Goal: Task Accomplishment & Management: Use online tool/utility

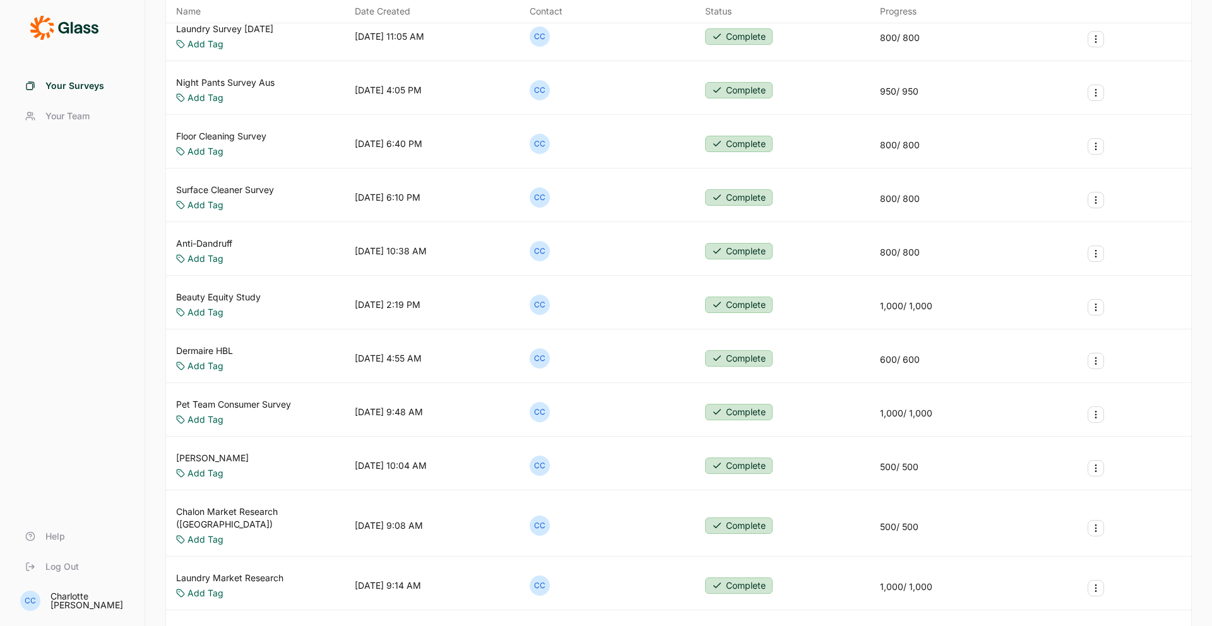
scroll to position [385, 0]
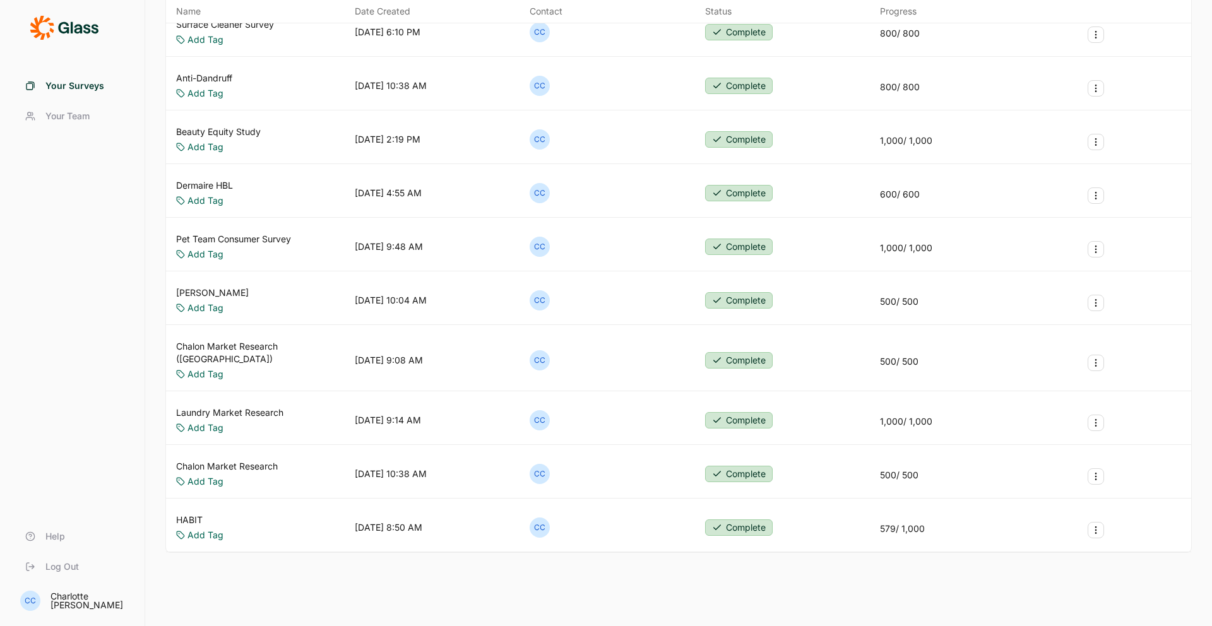
click at [288, 396] on div "Laundry Market Research Add Tag [DATE] 9:14 AM CC Complete 1,000 / 1,000" at bounding box center [678, 420] width 1025 height 49
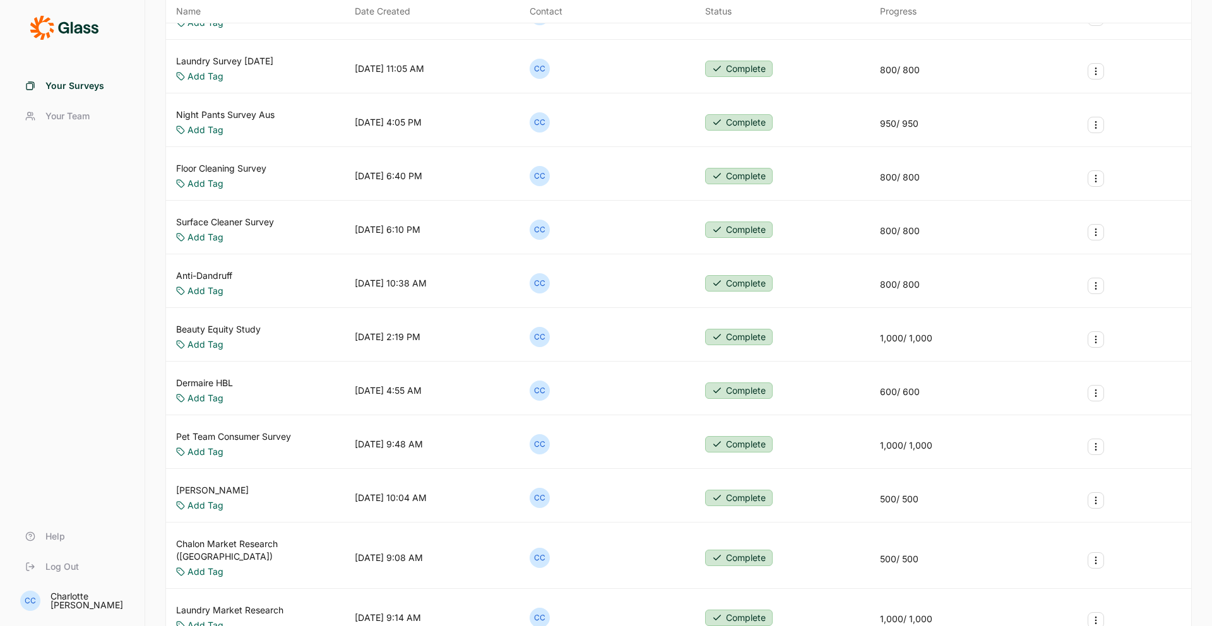
scroll to position [182, 0]
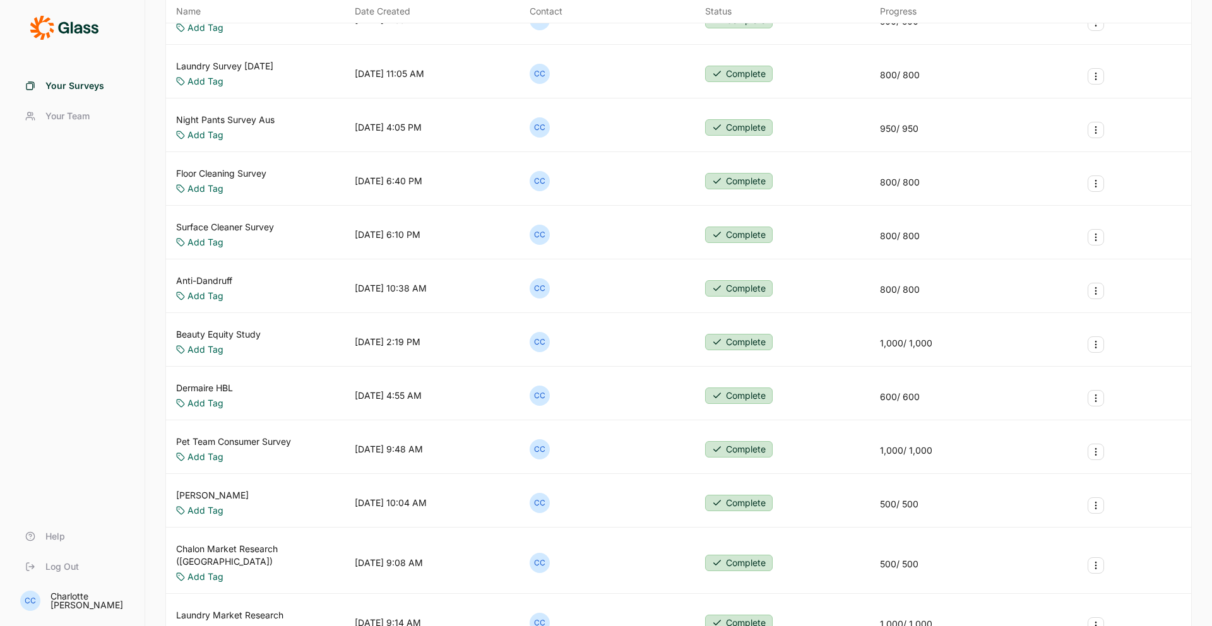
click at [248, 66] on link "Laundry Survey [DATE]" at bounding box center [224, 66] width 97 height 13
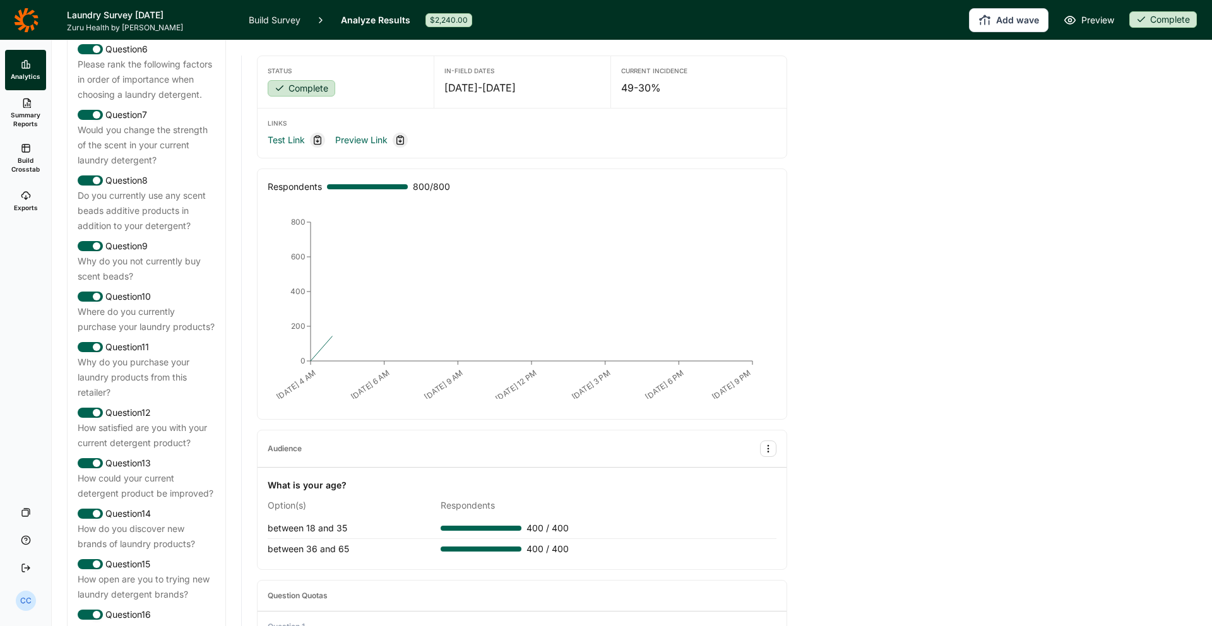
scroll to position [1403, 0]
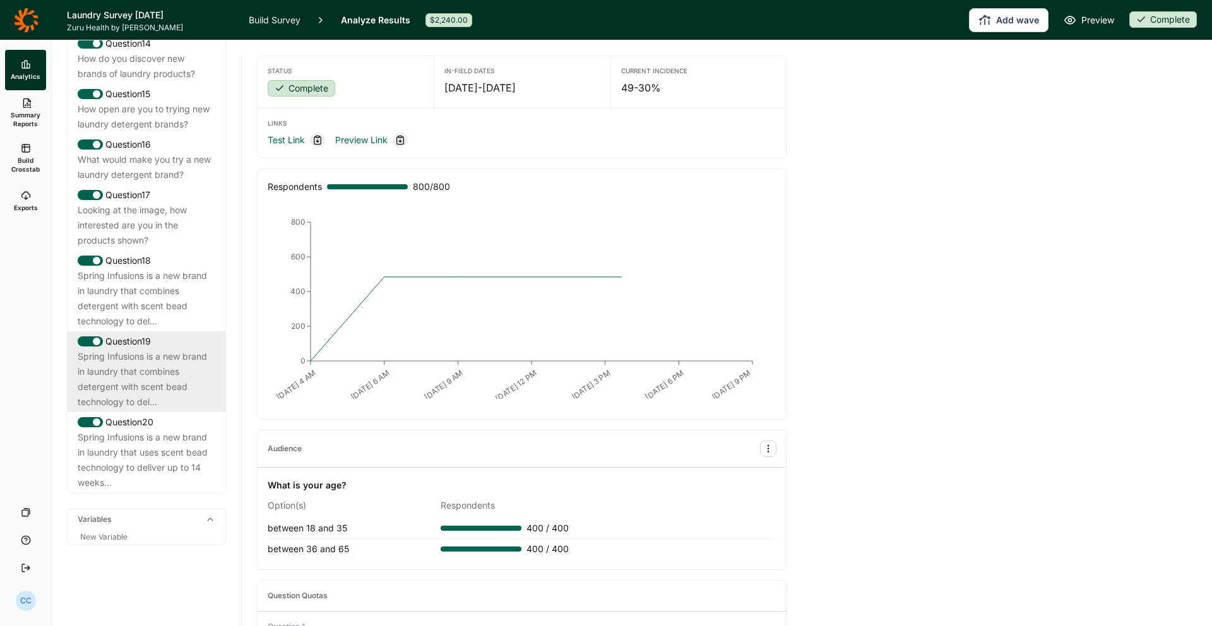
click at [155, 349] on div "Spring Infusions is a new brand in laundry that combines detergent with scent b…" at bounding box center [147, 379] width 138 height 61
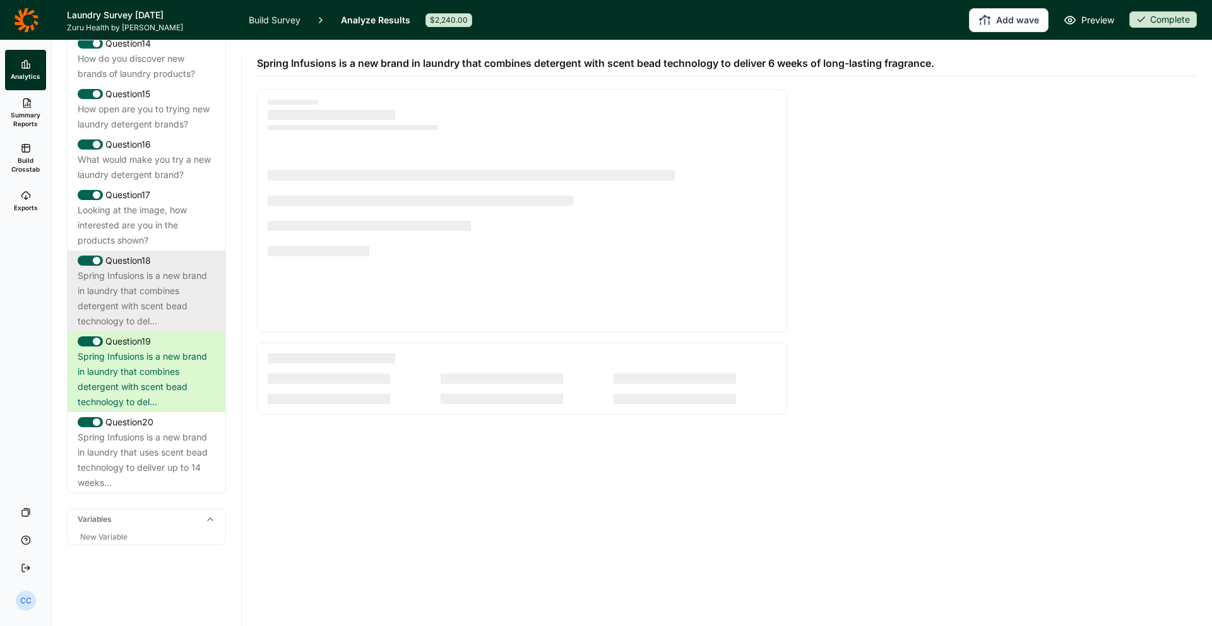
click at [165, 305] on div "Spring Infusions is a new brand in laundry that combines detergent with scent b…" at bounding box center [147, 298] width 138 height 61
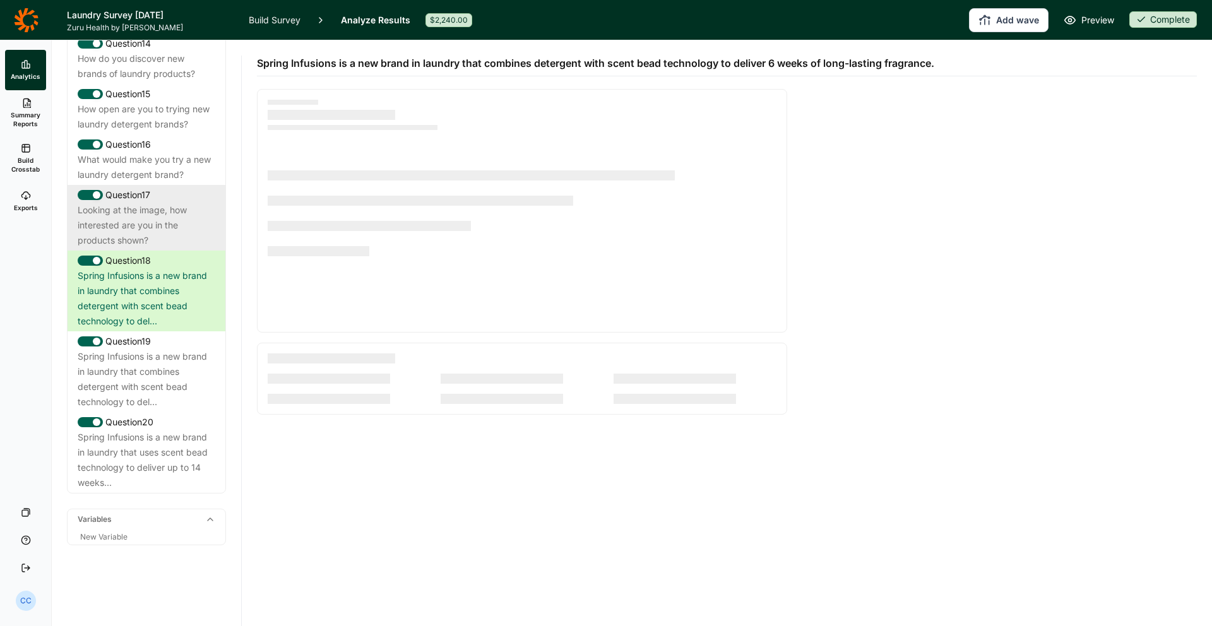
click at [151, 232] on div "Looking at the image, how interested are you in the products shown?" at bounding box center [147, 225] width 138 height 45
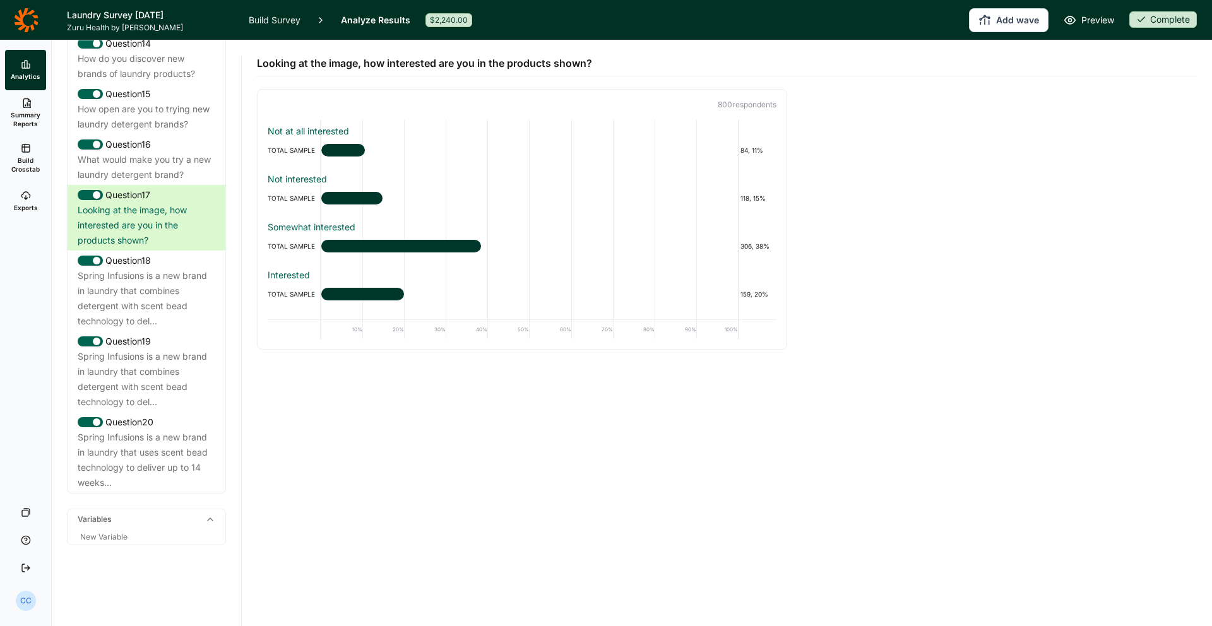
click at [26, 209] on span "Exports" at bounding box center [26, 207] width 24 height 9
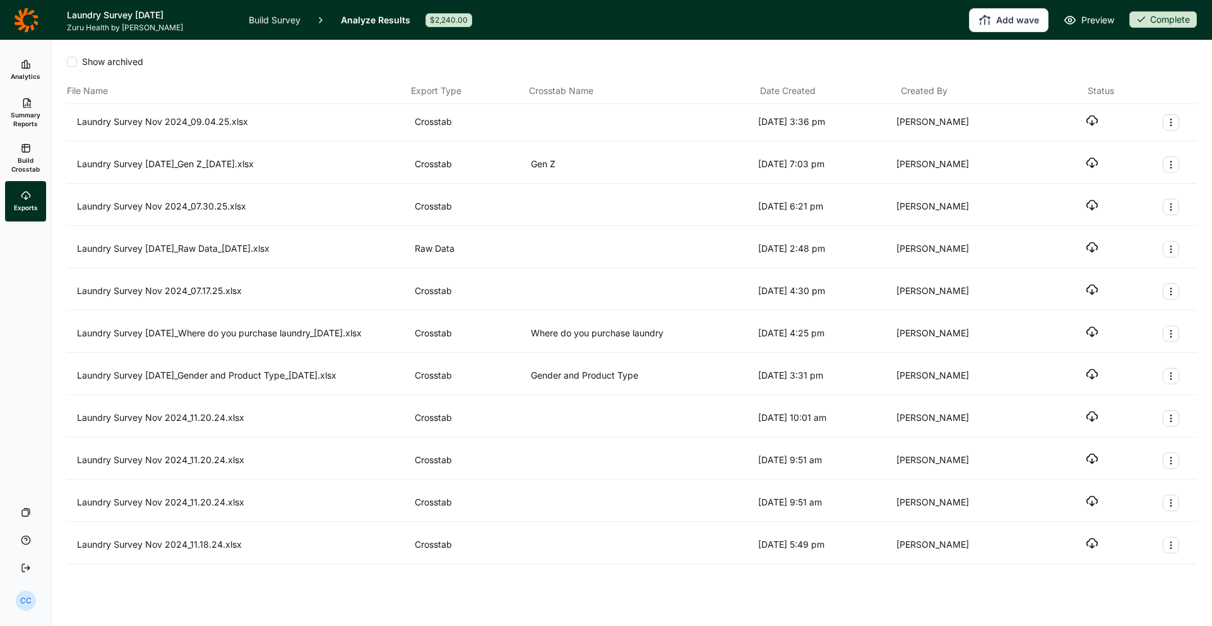
click at [37, 146] on link "Build Crosstab" at bounding box center [25, 158] width 41 height 45
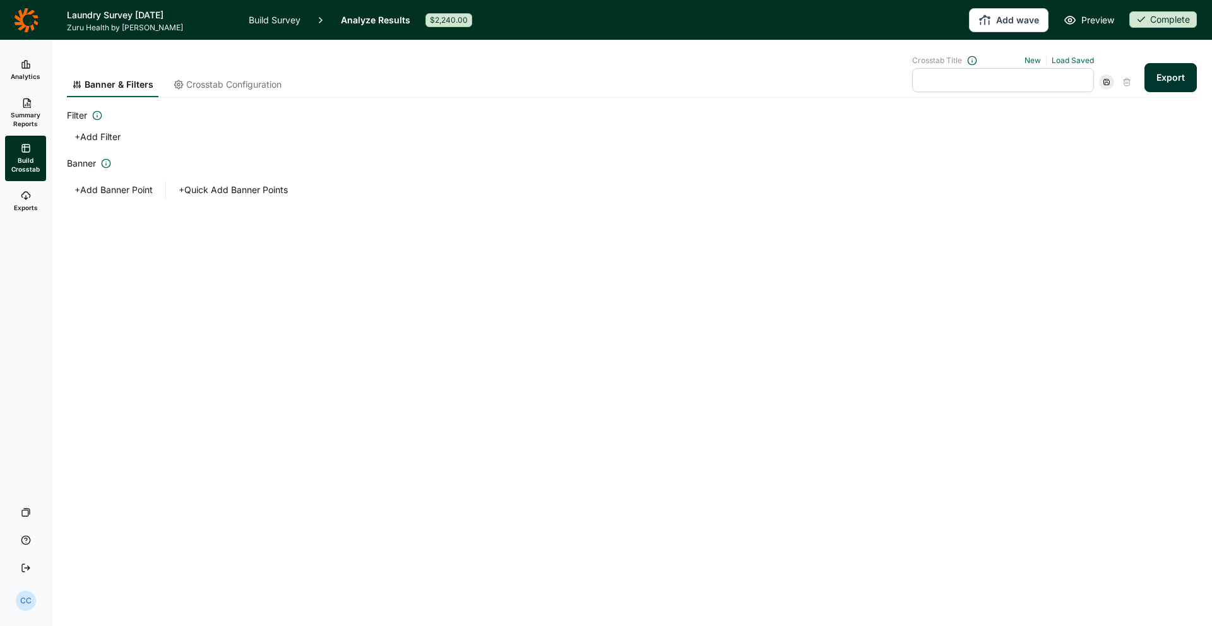
click at [38, 207] on link "Exports" at bounding box center [25, 201] width 41 height 40
